Goal: Task Accomplishment & Management: Manage account settings

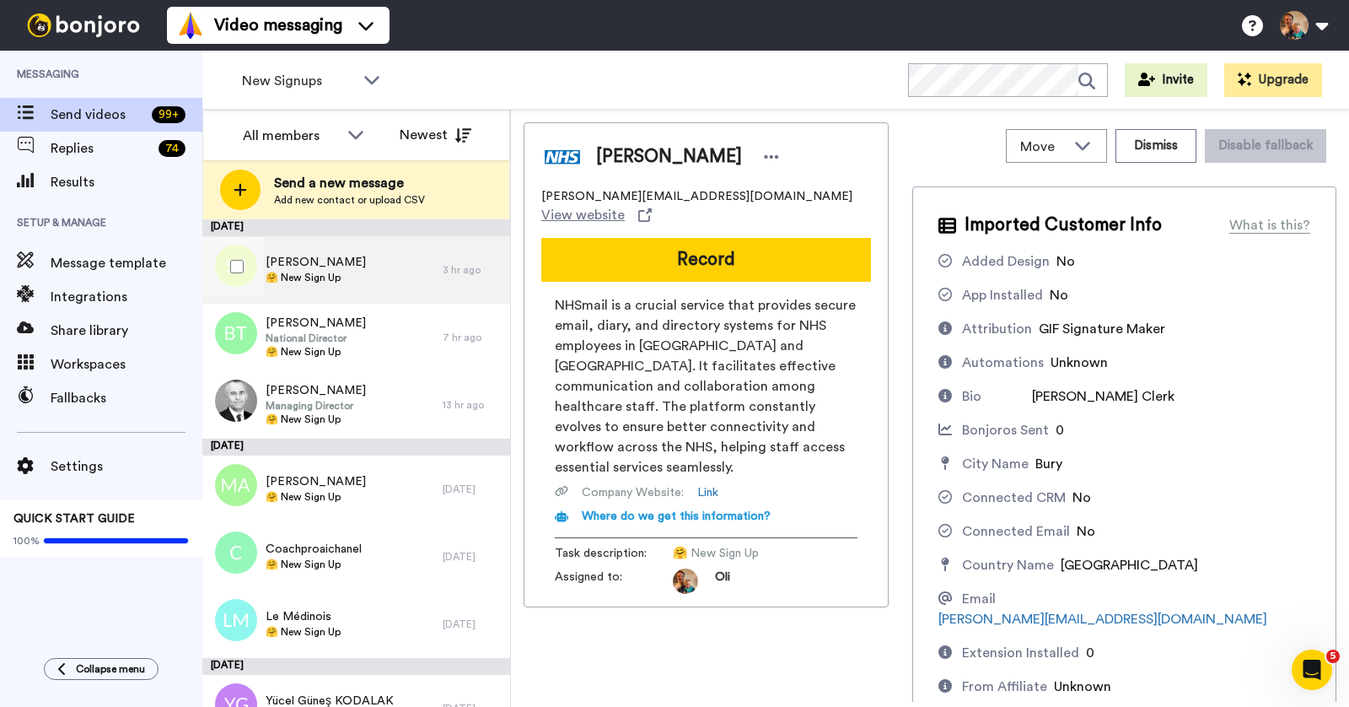
click at [393, 280] on div "[PERSON_NAME] 🤗 New Sign Up" at bounding box center [322, 269] width 240 height 67
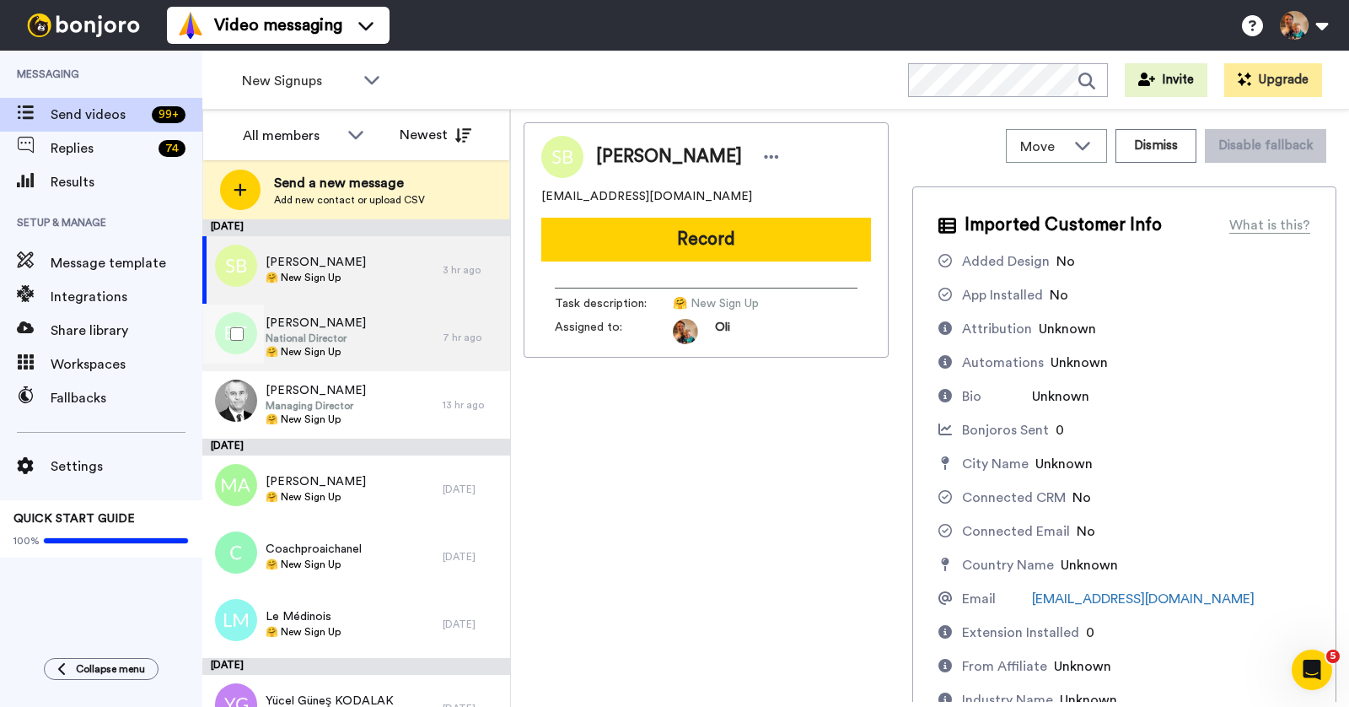
click at [399, 322] on div "[PERSON_NAME] National Director 🤗 New Sign Up" at bounding box center [322, 337] width 240 height 67
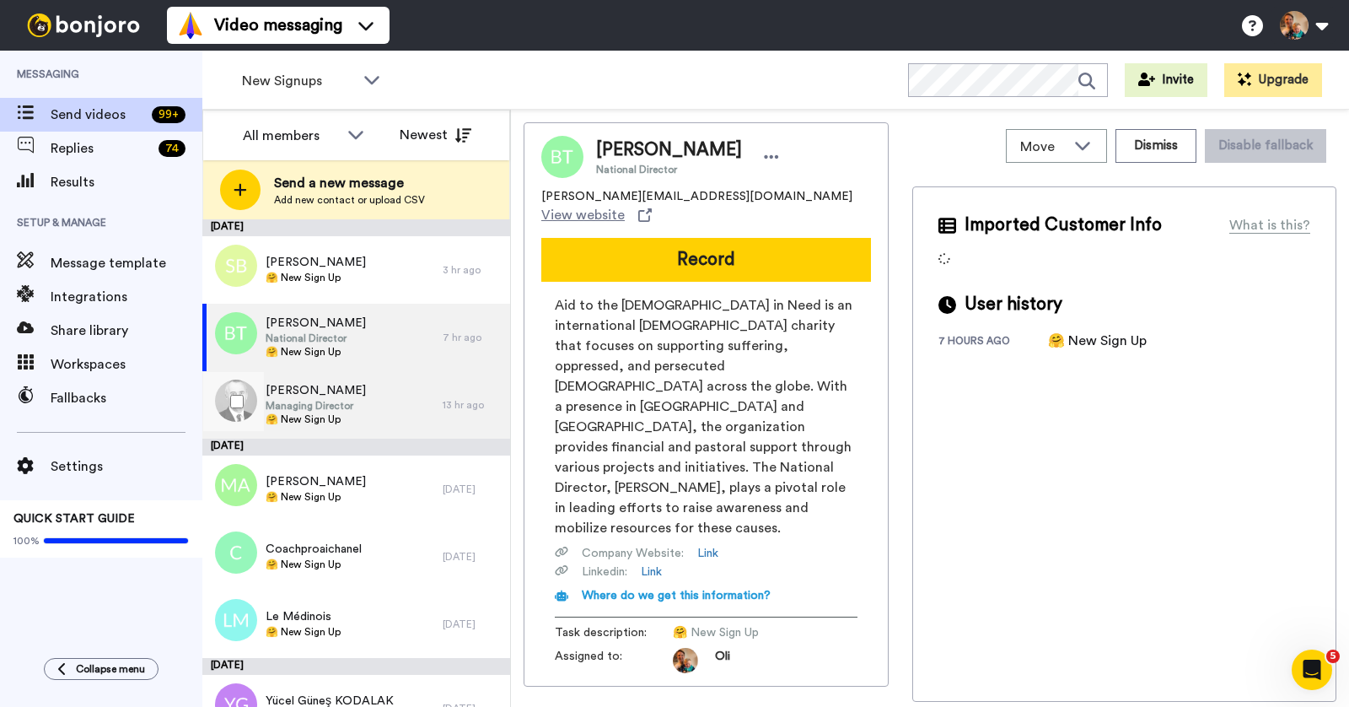
click at [407, 378] on div "[PERSON_NAME] Managing Director 🤗 New Sign Up" at bounding box center [322, 404] width 240 height 67
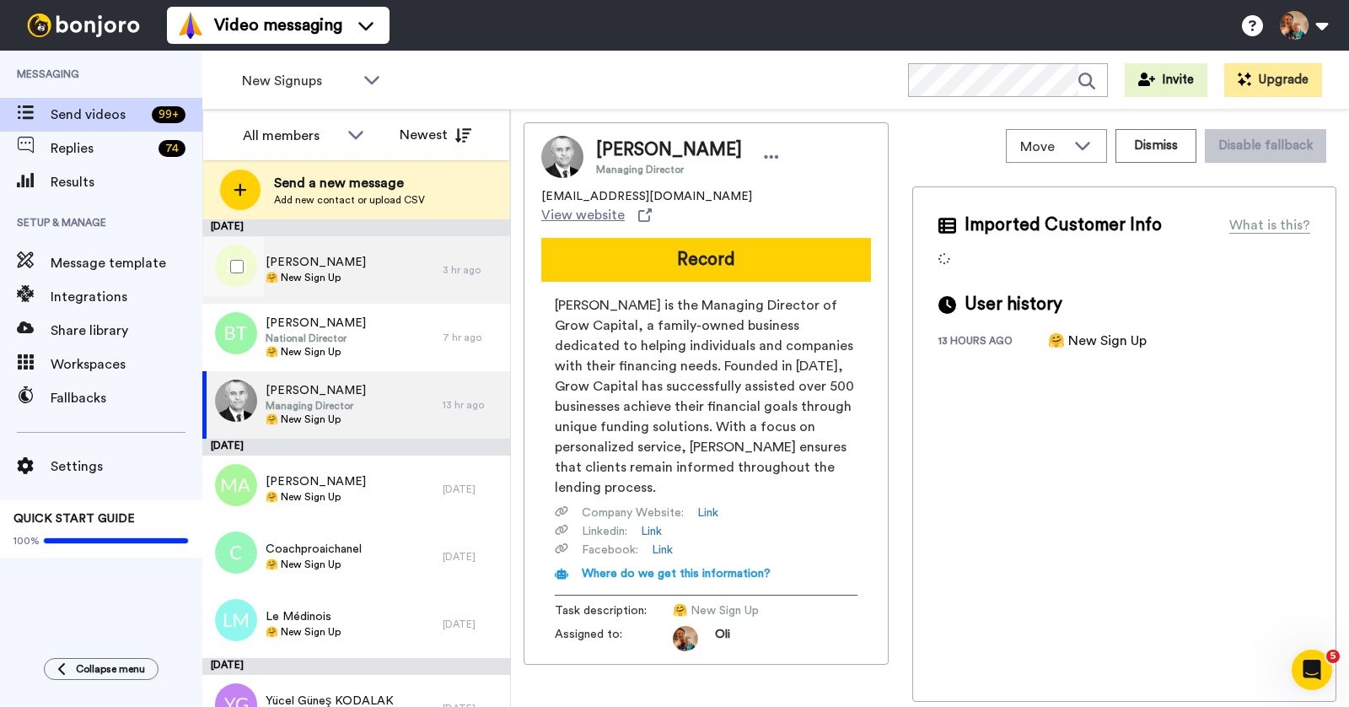
click at [376, 289] on div "[PERSON_NAME] 🤗 New Sign Up" at bounding box center [322, 269] width 240 height 67
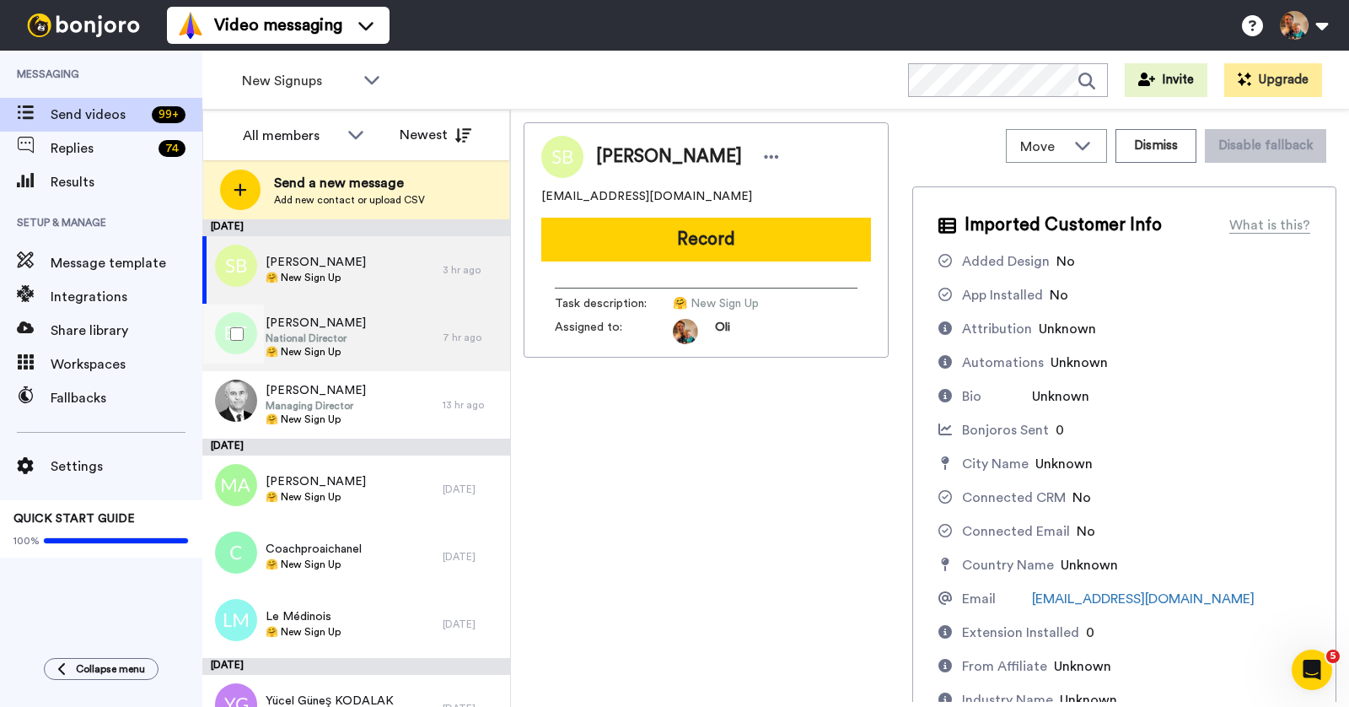
click at [355, 335] on span "National Director" at bounding box center [316, 337] width 100 height 13
